Goal: Task Accomplishment & Management: Manage account settings

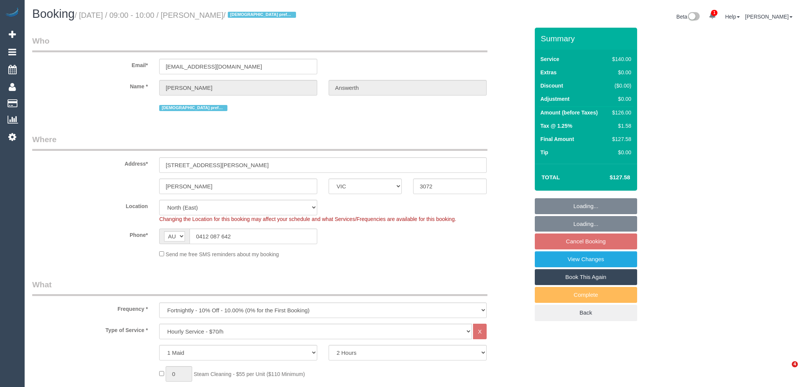
select select "VIC"
select select "number:28"
select select "number:14"
select select "number:19"
select select "number:22"
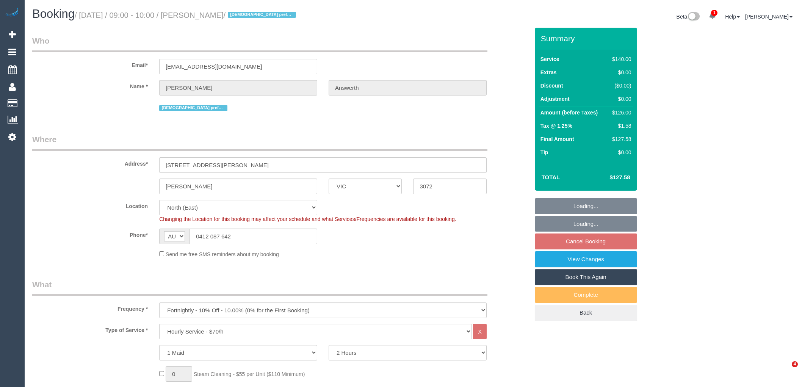
select select "number:35"
select select "number:26"
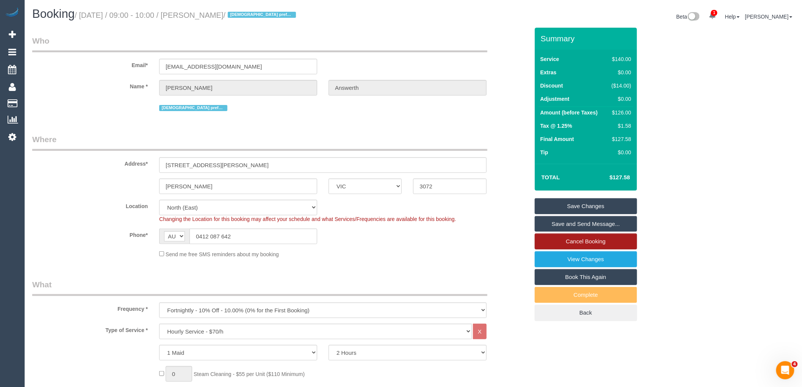
click at [582, 244] on link "Cancel Booking" at bounding box center [586, 242] width 102 height 16
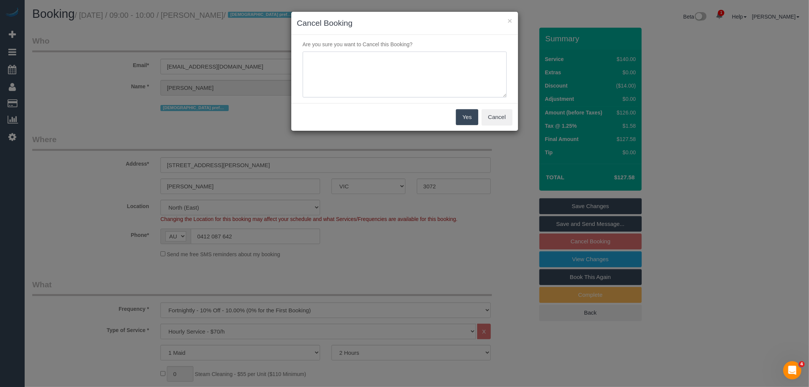
click at [393, 67] on textarea at bounding box center [405, 75] width 204 height 46
type textarea "Services no longer needed - Sent canned response waitng reason via text VC"
click at [473, 118] on button "Yes" at bounding box center [467, 117] width 22 height 16
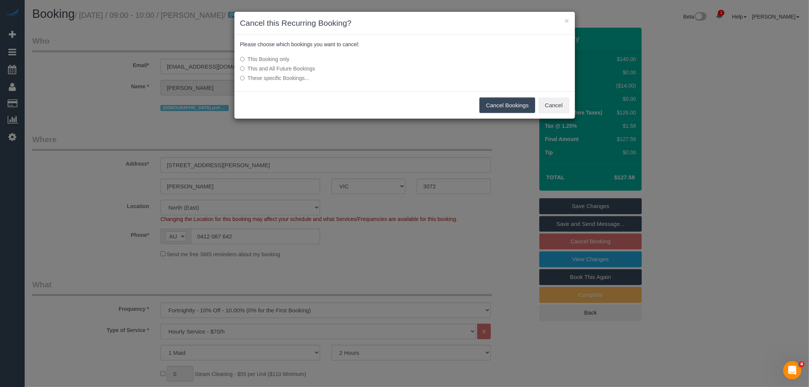
click at [287, 66] on label "This and All Future Bookings" at bounding box center [348, 69] width 216 height 8
click at [505, 99] on button "Cancel Bookings" at bounding box center [507, 105] width 56 height 16
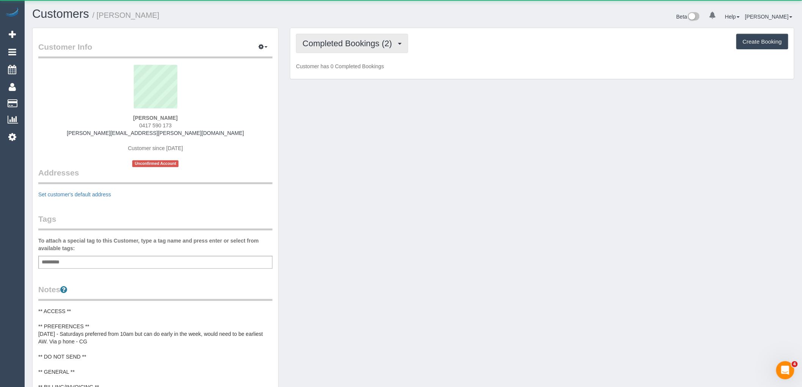
click at [346, 44] on span "Completed Bookings (2)" at bounding box center [349, 43] width 93 height 9
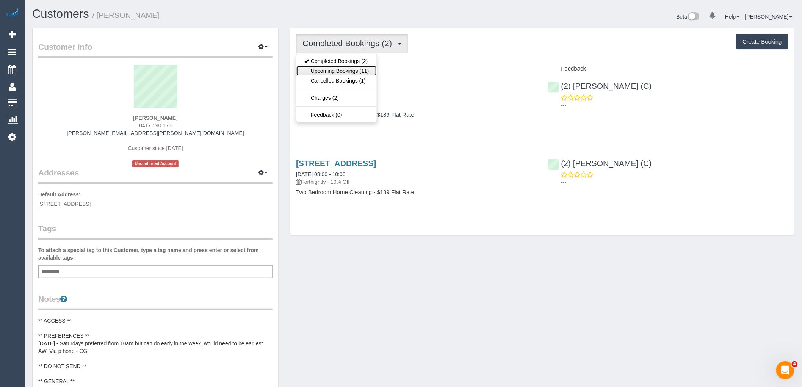
click at [346, 70] on link "Upcoming Bookings (11)" at bounding box center [336, 71] width 80 height 10
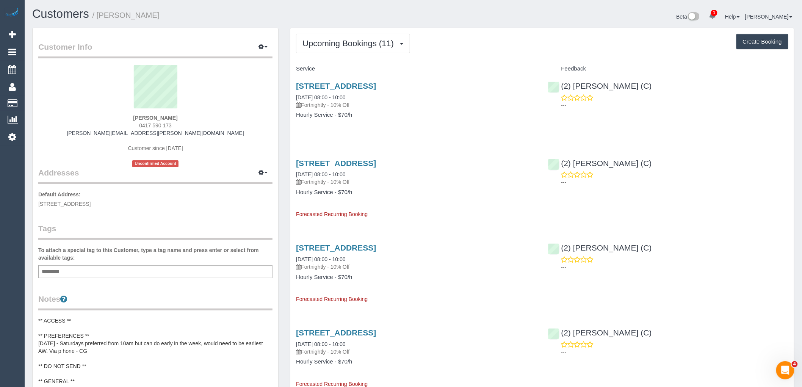
click at [756, 38] on button "Create Booking" at bounding box center [763, 42] width 52 height 16
select select "VIC"
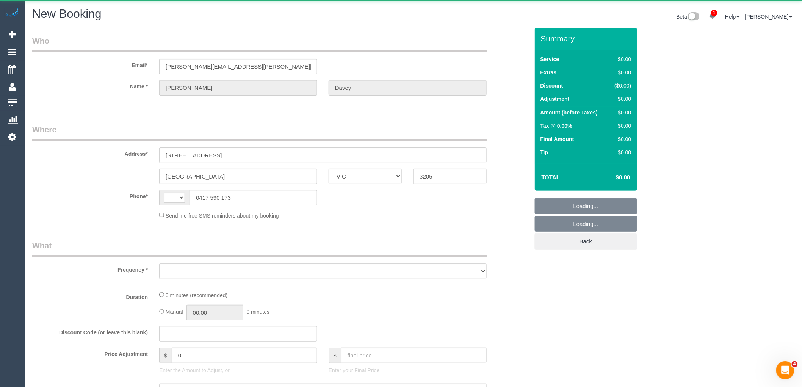
select select "string:AU"
select select "object:1294"
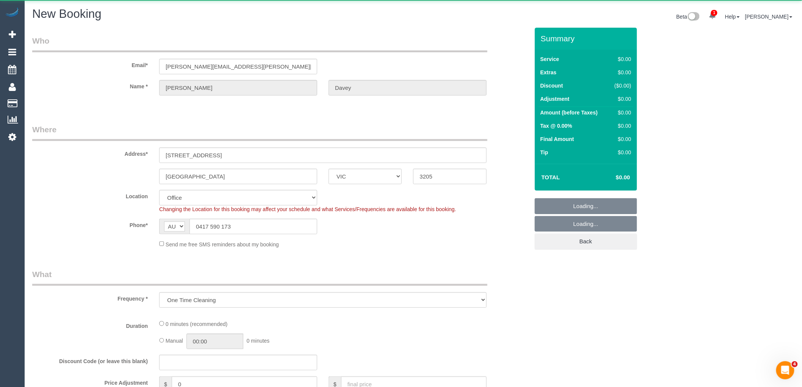
select select "string:stripe-pm_1RtJeK2GScqysDRVEIhgm82e"
select select "object:1301"
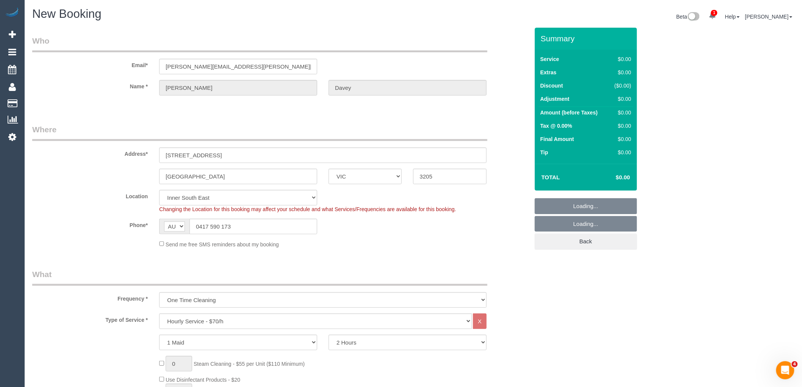
select select "55"
select select "object:2746"
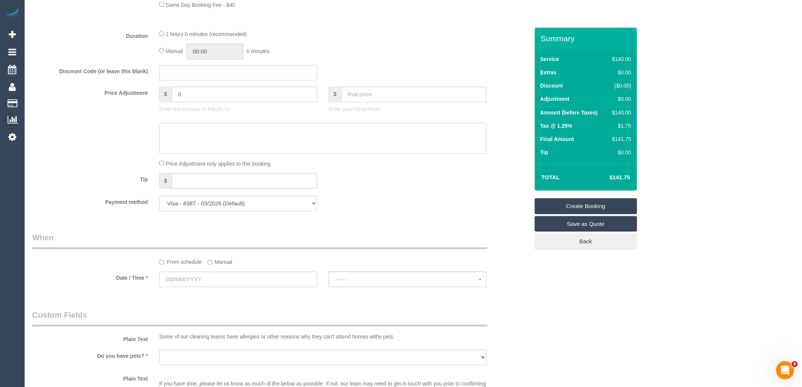
scroll to position [674, 0]
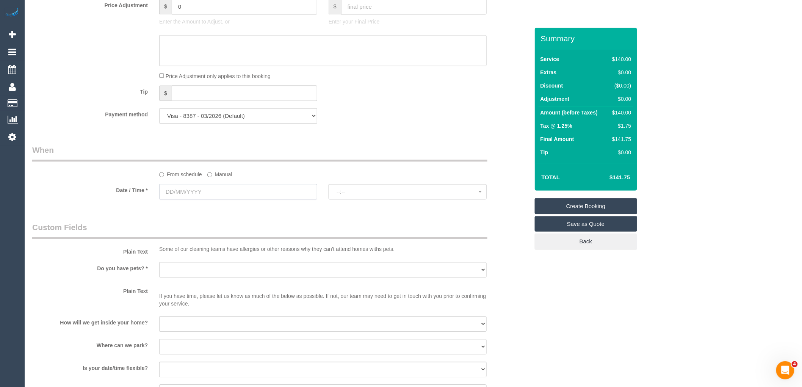
click at [212, 199] on input "text" at bounding box center [238, 192] width 158 height 16
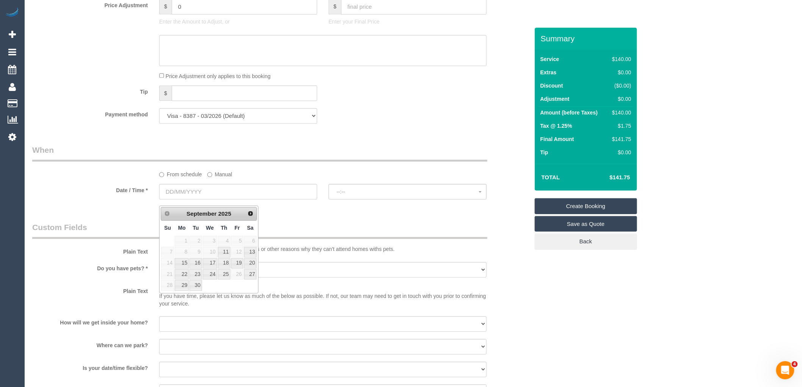
click at [213, 178] on label "Manual" at bounding box center [219, 173] width 25 height 10
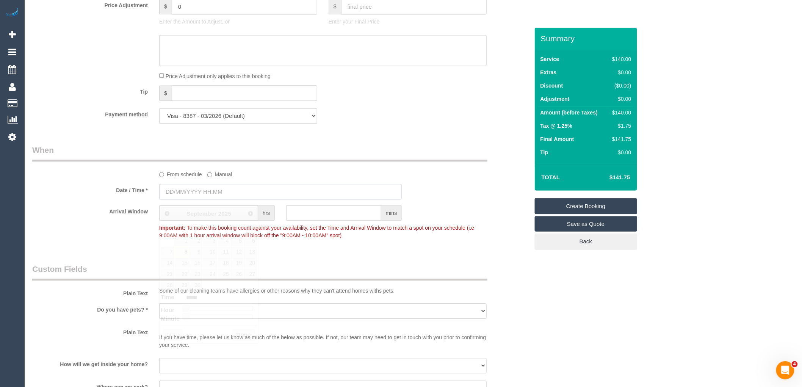
click at [214, 194] on input "text" at bounding box center [280, 192] width 243 height 16
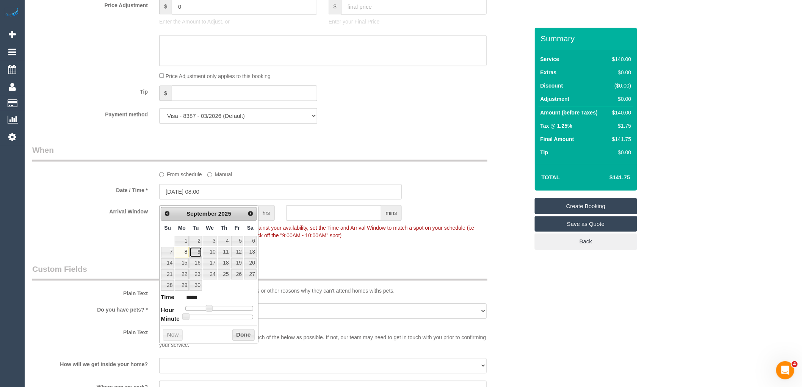
click at [192, 250] on link "9" at bounding box center [196, 252] width 12 height 10
type input "09/09/2025 08:00"
click at [336, 218] on input "text" at bounding box center [333, 213] width 95 height 16
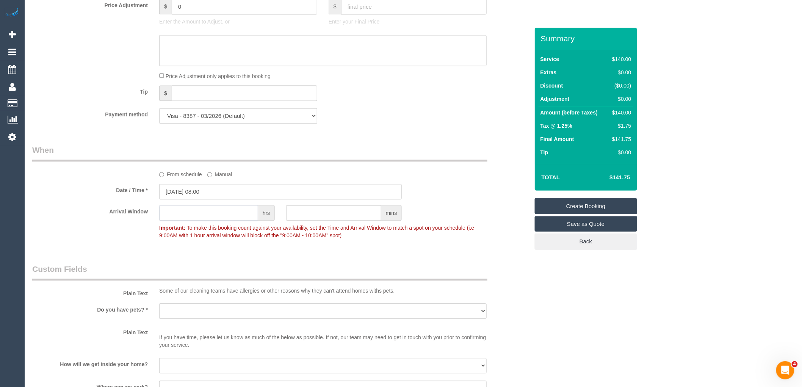
click at [200, 221] on input "text" at bounding box center [208, 213] width 99 height 16
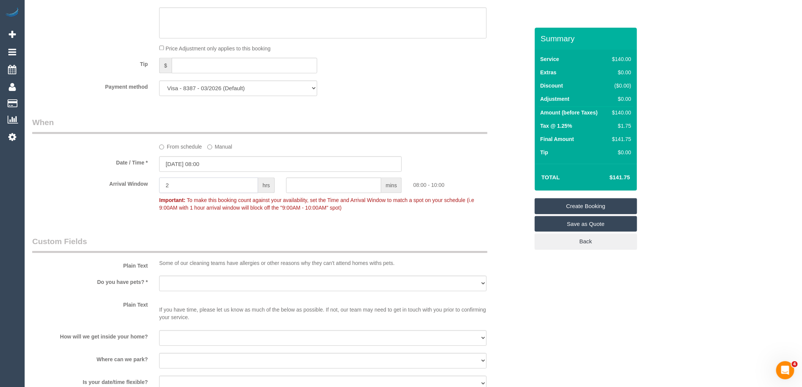
scroll to position [800, 0]
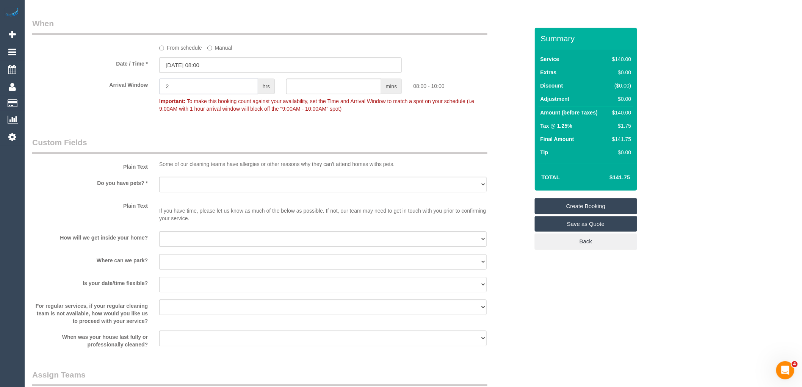
type input "2"
click at [191, 190] on select "Yes - Cats Yes - Dogs No pets Yes - Dogs and Cats Yes - Other" at bounding box center [323, 185] width 328 height 16
select select "number:30"
click at [159, 182] on select "Yes - Cats Yes - Dogs No pets Yes - Dogs and Cats Yes - Other" at bounding box center [323, 185] width 328 height 16
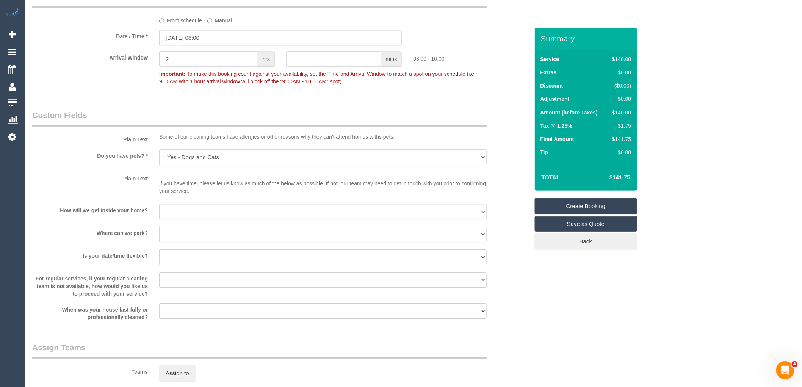
scroll to position [842, 0]
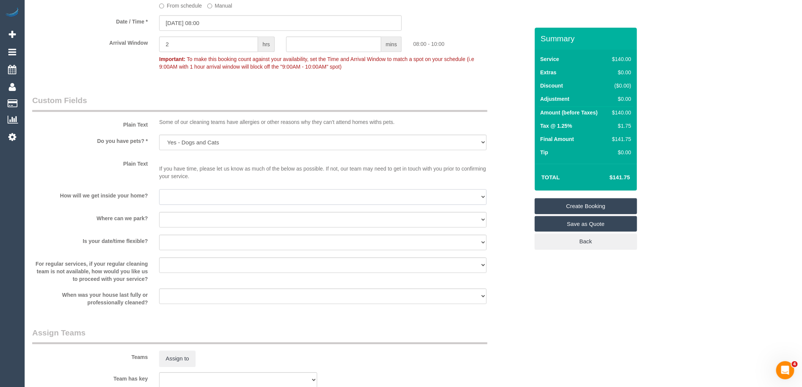
click at [187, 204] on select "I will be home Key will be left (please provide details below) Lock box/Access …" at bounding box center [323, 197] width 328 height 16
select select "number:14"
click at [159, 194] on select "I will be home Key will be left (please provide details below) Lock box/Access …" at bounding box center [323, 197] width 328 height 16
click at [193, 225] on select "I will provide parking on-site Free street parking Paid street parking (cost wi…" at bounding box center [323, 220] width 328 height 16
select select "number:19"
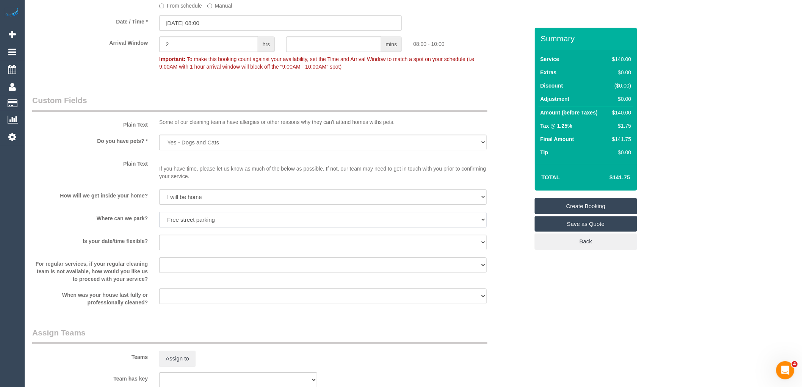
click at [159, 217] on select "I will provide parking on-site Free street parking Paid street parking (cost wi…" at bounding box center [323, 220] width 328 height 16
click at [196, 247] on select "Yes - date and time Yes - date but not time Yes - time but not date No - No fle…" at bounding box center [323, 243] width 328 height 16
select select "number:36"
click at [159, 240] on select "Yes - date and time Yes - date but not time Yes - time but not date No - No fle…" at bounding box center [323, 243] width 328 height 16
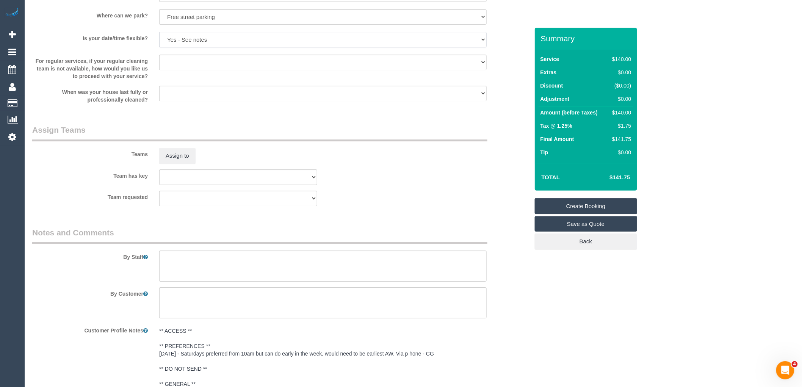
scroll to position [1095, 0]
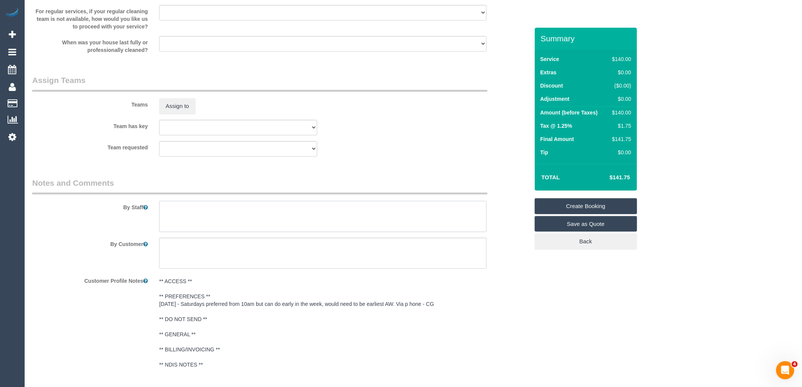
click at [207, 221] on textarea at bounding box center [323, 216] width 328 height 31
paste textarea "Key tasks will include changing linen in two bedrooms, mopping floors, and clea…"
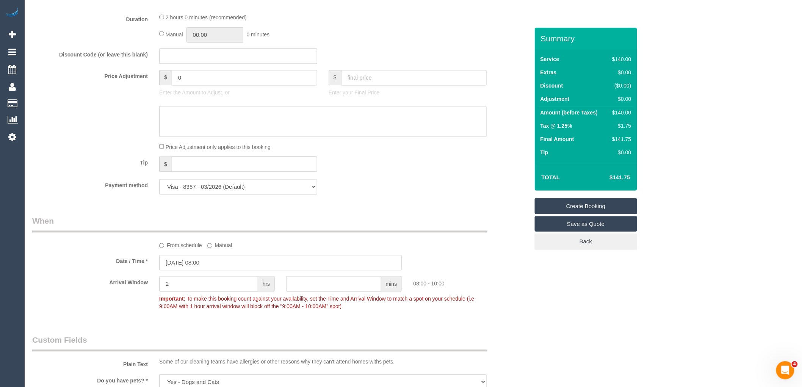
scroll to position [459, 0]
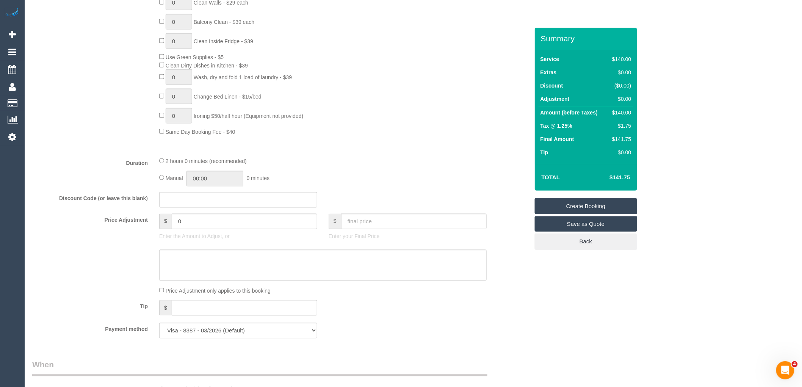
type textarea "Key tasks will include changing linen in two bedrooms, mopping floors, and clea…"
click at [360, 222] on input "text" at bounding box center [414, 222] width 146 height 16
type input "127.58"
click at [240, 271] on textarea at bounding box center [323, 265] width 328 height 31
type input "-13.99"
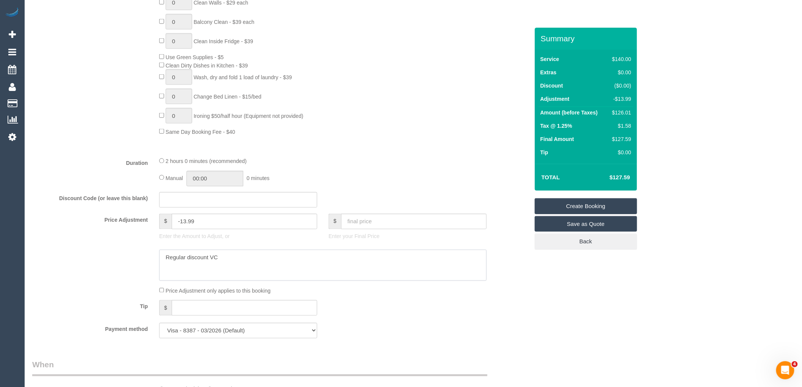
type textarea "Regular discount VC"
click at [609, 209] on link "Create Booking" at bounding box center [586, 206] width 102 height 16
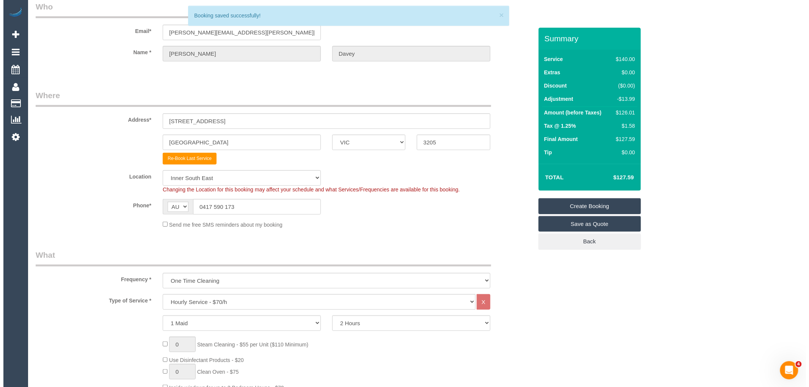
scroll to position [0, 0]
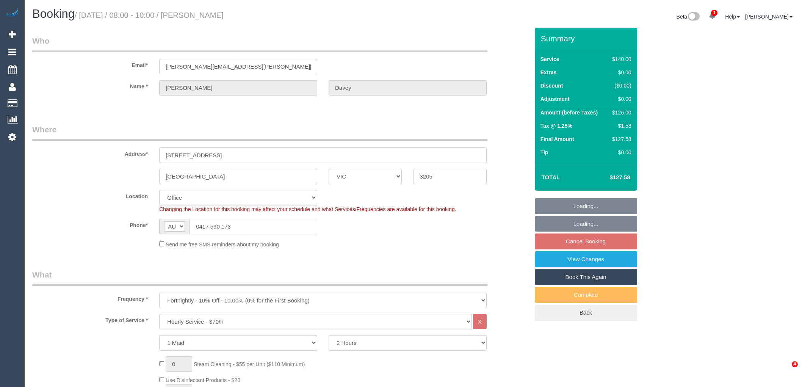
select select "VIC"
select select "number:30"
select select "number:14"
select select "number:19"
select select "number:36"
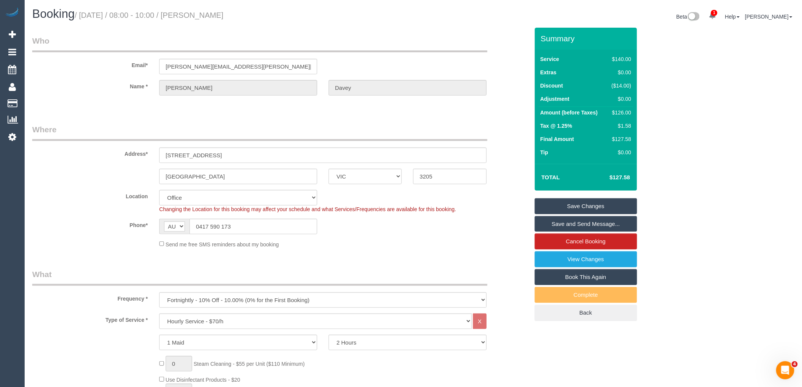
drag, startPoint x: 260, startPoint y: 14, endPoint x: 210, endPoint y: 16, distance: 50.5
click at [210, 16] on h1 "Booking / September 20, 2025 / 08:00 - 10:00 / Tracey Davey" at bounding box center [220, 14] width 376 height 13
copy small "Tracey Davey"
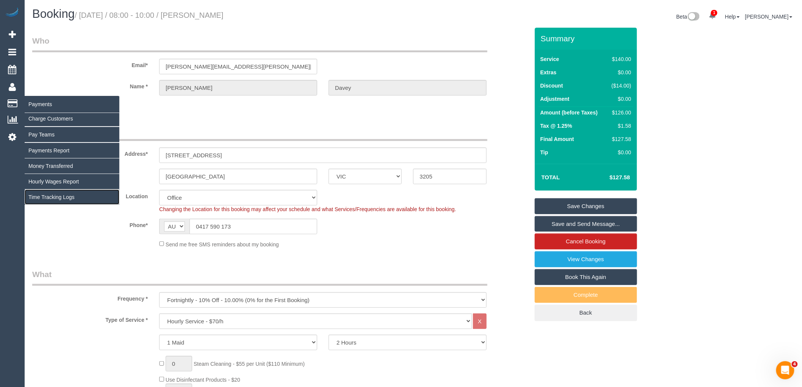
click at [60, 198] on link "Time Tracking Logs" at bounding box center [72, 197] width 95 height 15
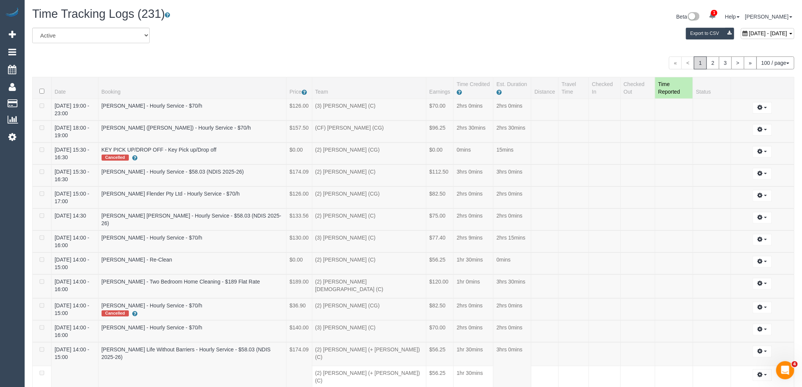
click at [749, 35] on span "September 08, 2025 - September 08, 2025" at bounding box center [768, 33] width 38 height 6
type input "**********"
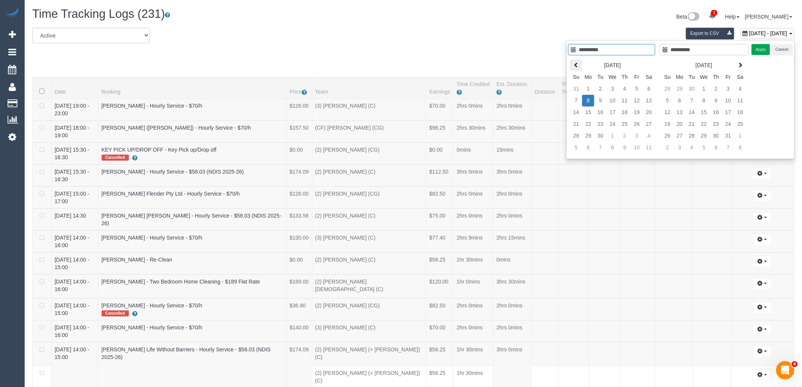
click at [578, 67] on th at bounding box center [576, 66] width 12 height 12
type input "**********"
click at [647, 135] on td "30" at bounding box center [649, 136] width 12 height 12
type input "**********"
click at [647, 135] on td "30" at bounding box center [649, 136] width 12 height 12
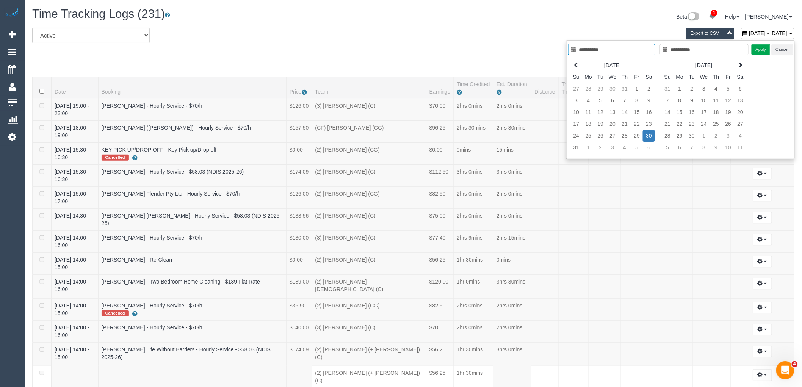
type input "**********"
click at [763, 47] on button "Apply" at bounding box center [761, 49] width 19 height 11
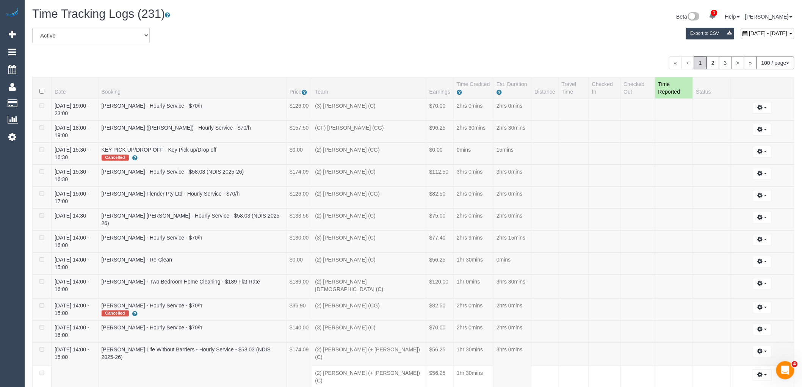
click at [464, 58] on div "« < 1 2 3 > » 100 / page 10 / page 20 / page 30 / page 40 / page 50 / page 100 …" at bounding box center [413, 62] width 762 height 13
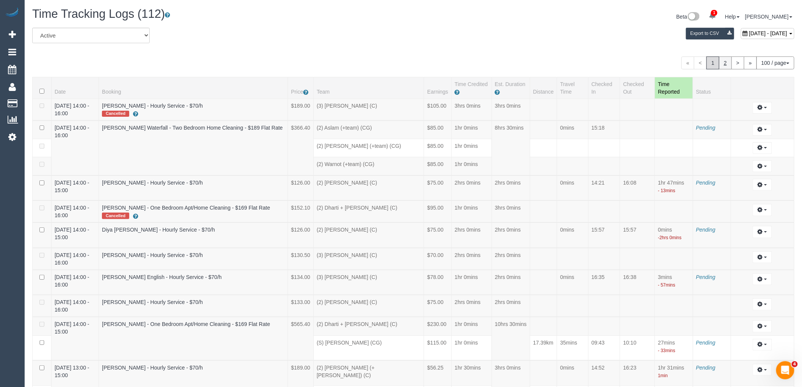
scroll to position [905, 0]
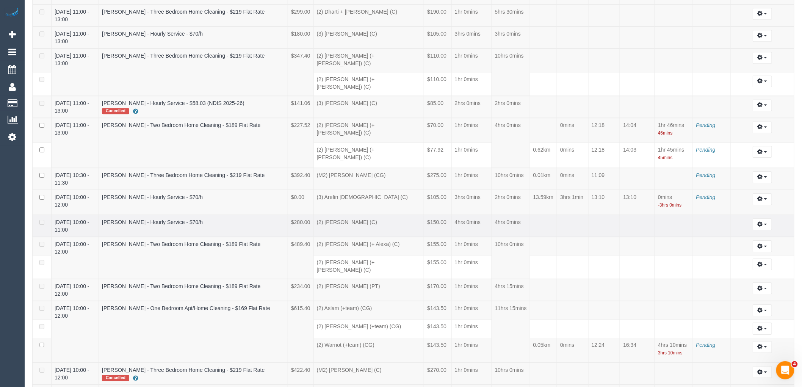
click at [544, 215] on td at bounding box center [543, 226] width 27 height 22
click at [245, 215] on td "Ryan Mizael - Hourly Service - $70/h" at bounding box center [193, 226] width 189 height 22
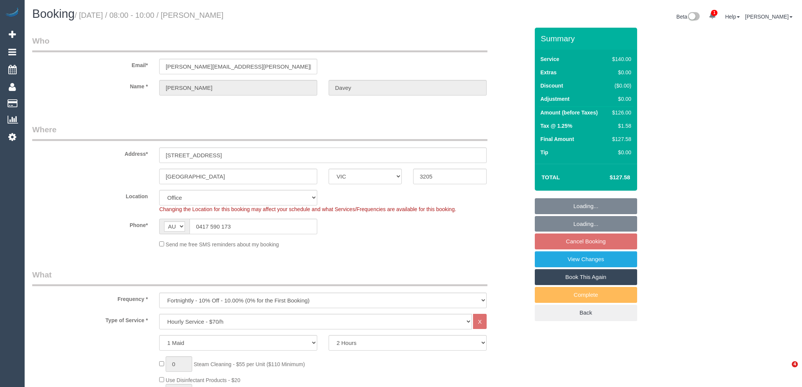
select select "VIC"
select select "number:30"
select select "number:14"
select select "number:19"
select select "number:36"
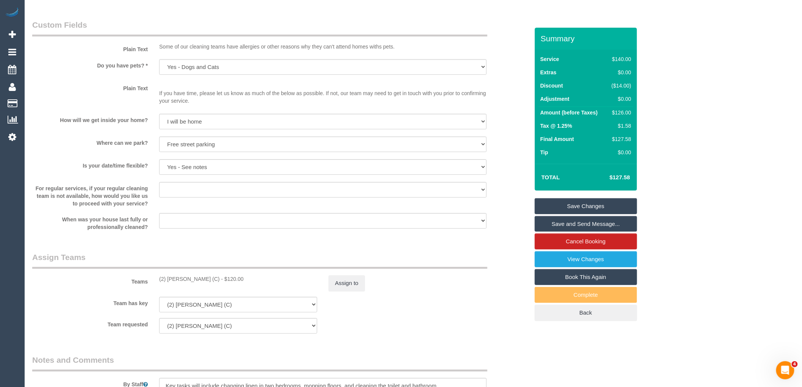
scroll to position [1137, 0]
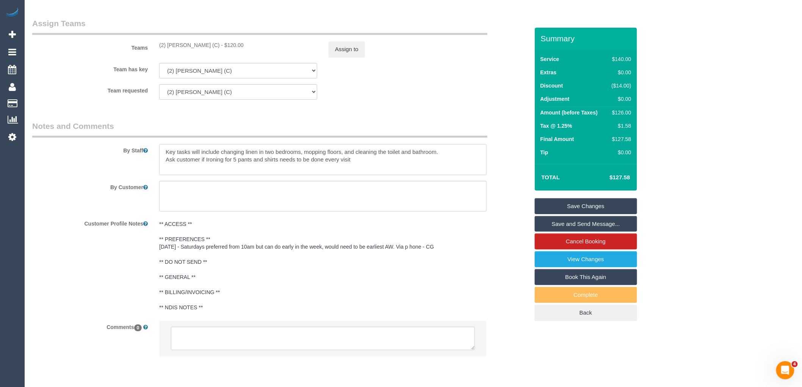
drag, startPoint x: 301, startPoint y: 169, endPoint x: 290, endPoint y: 177, distance: 13.6
click at [121, 155] on div "By Staff" at bounding box center [281, 148] width 508 height 55
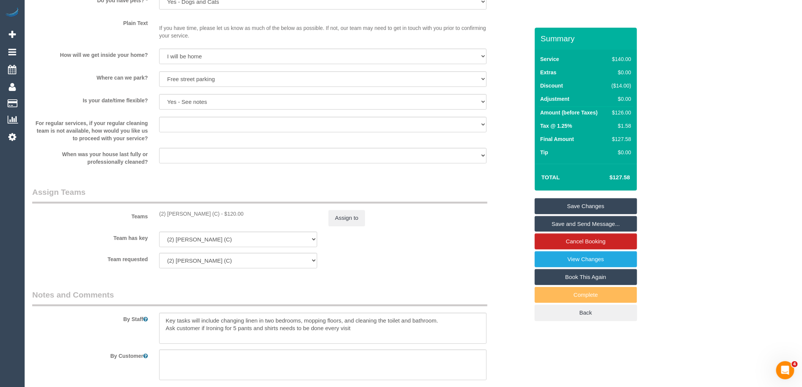
scroll to position [758, 0]
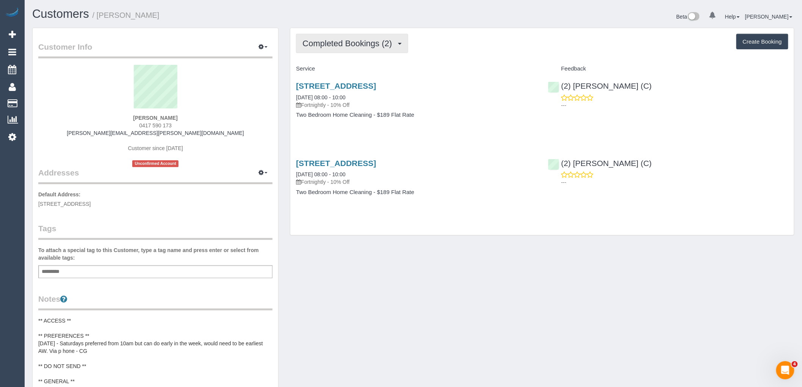
click at [383, 43] on span "Completed Bookings (2)" at bounding box center [349, 43] width 93 height 9
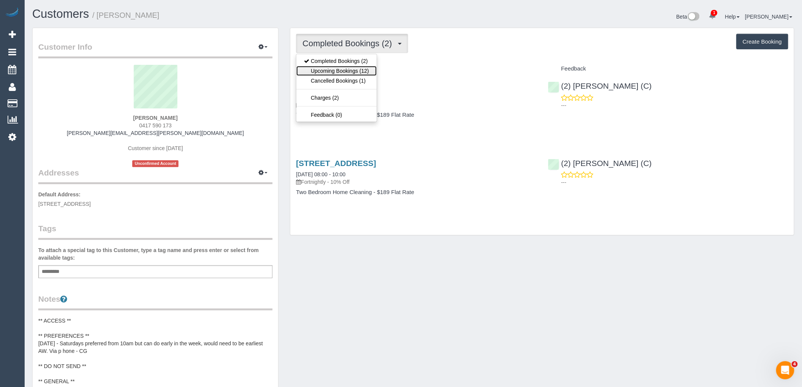
click at [353, 74] on link "Upcoming Bookings (12)" at bounding box center [336, 71] width 80 height 10
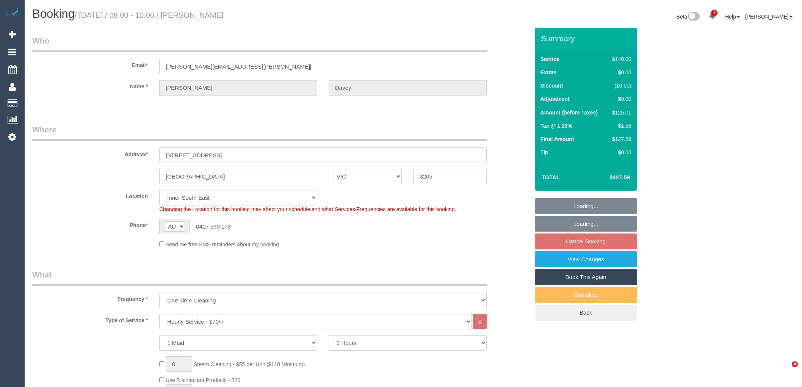
select select "VIC"
select select "number:30"
select select "number:14"
select select "number:19"
select select "number:36"
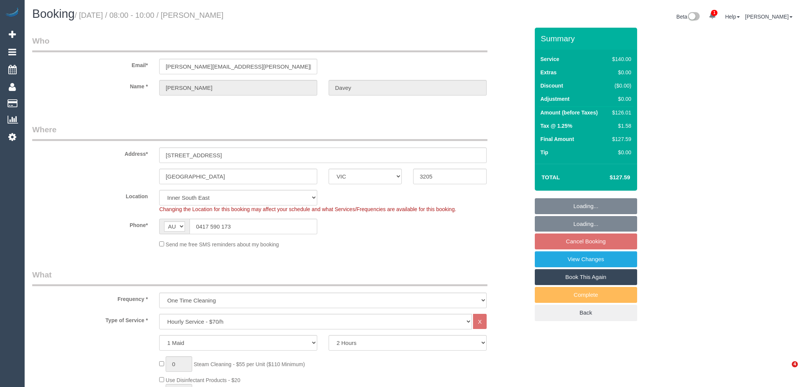
select select "spot1"
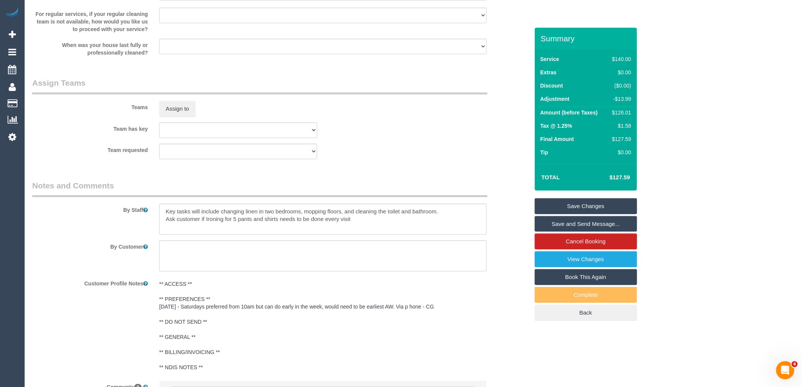
scroll to position [1125, 0]
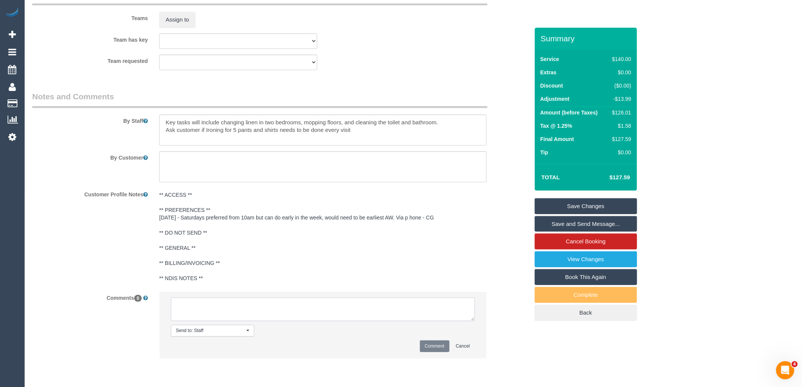
click at [248, 321] on textarea at bounding box center [323, 310] width 304 height 24
click at [335, 301] on li "Send to: Staff Nothing selected Send to: Staff Send to: Customer Send to: Team …" at bounding box center [323, 325] width 327 height 66
click at [334, 308] on textarea at bounding box center [323, 310] width 304 height 24
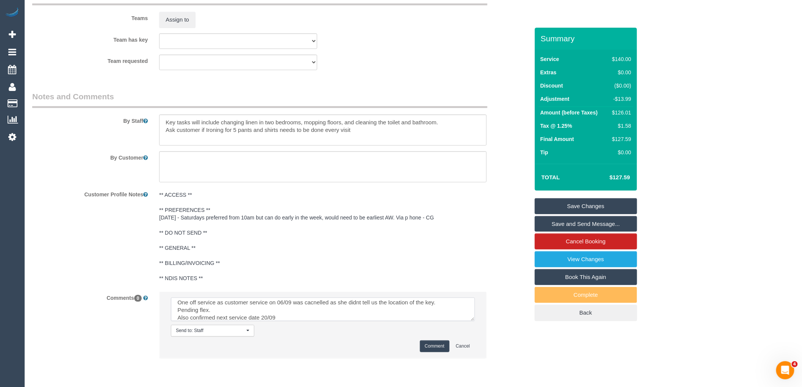
scroll to position [10, 0]
type textarea "One off service as customer service on 06/09 was cacnelled as she didnt tell us…"
click at [418, 349] on div "Comment Cancel" at bounding box center [323, 346] width 304 height 12
click at [425, 347] on button "Comment" at bounding box center [435, 346] width 30 height 12
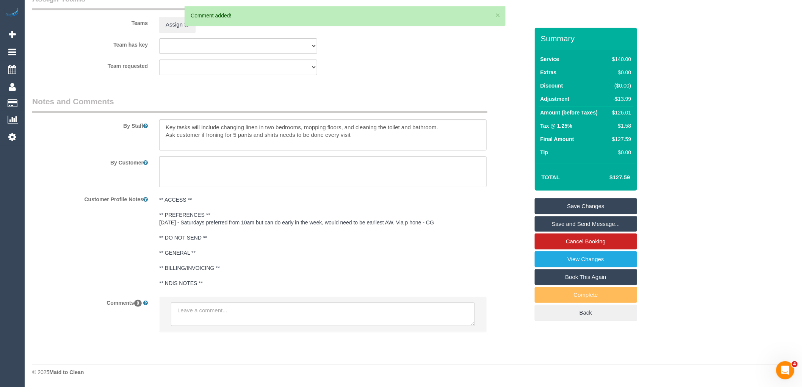
scroll to position [0, 0]
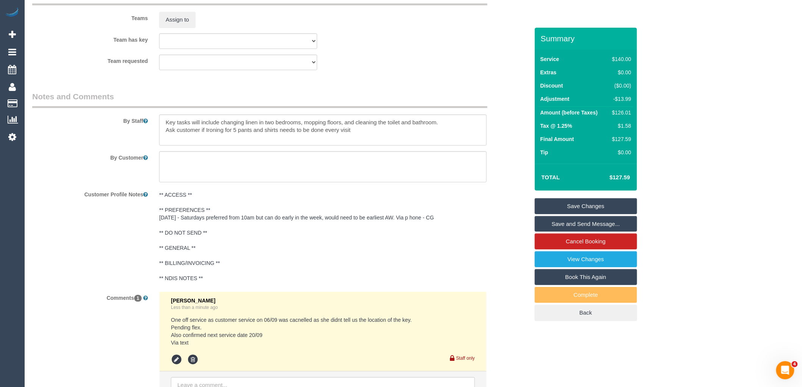
click at [577, 205] on link "Save Changes" at bounding box center [586, 206] width 102 height 16
